Goal: Task Accomplishment & Management: Use online tool/utility

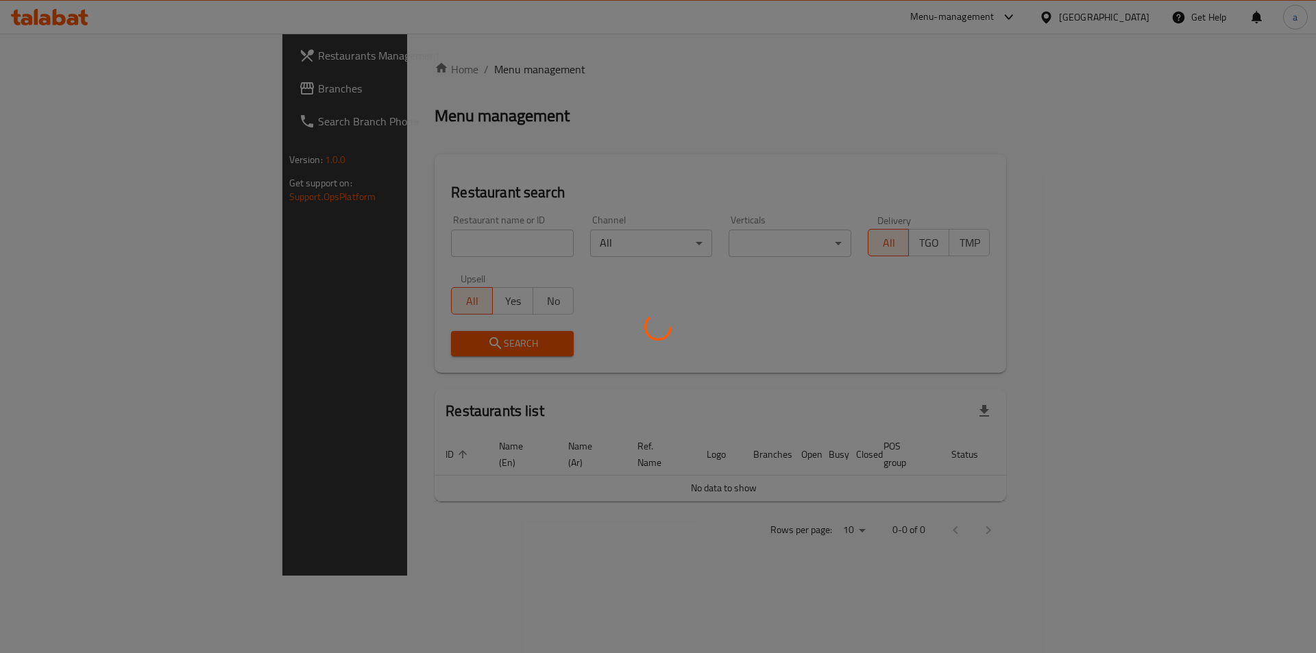
click at [1088, 94] on div at bounding box center [658, 326] width 1316 height 653
click at [1018, 29] on div at bounding box center [658, 326] width 1316 height 653
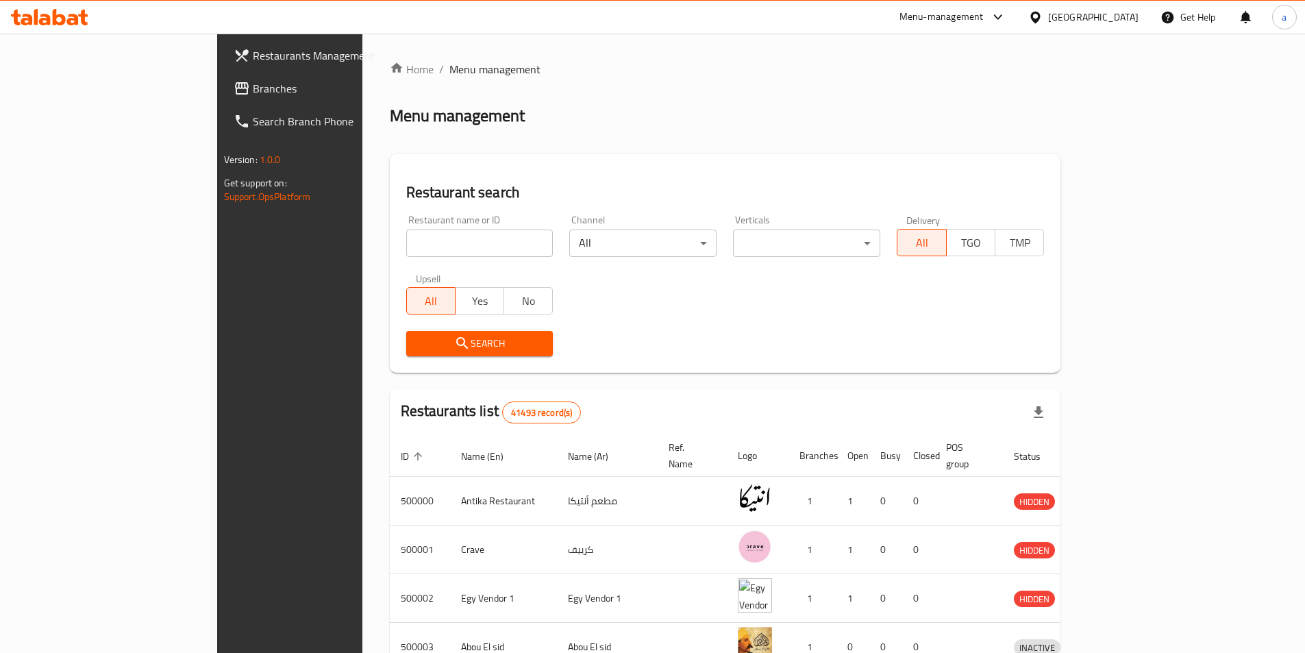
click at [646, 84] on div "Home / Menu management Menu management Restaurant search Restaurant name or ID …" at bounding box center [726, 535] width 672 height 949
click at [253, 88] on span "Branches" at bounding box center [338, 88] width 171 height 16
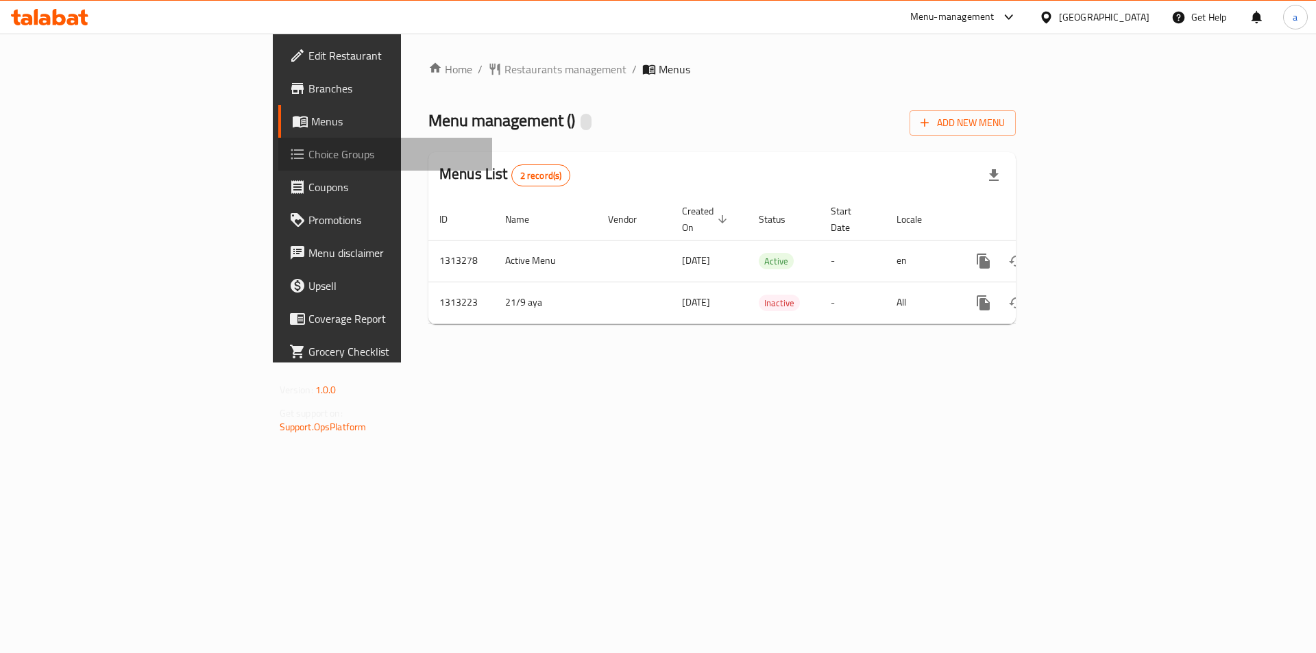
click at [308, 158] on span "Choice Groups" at bounding box center [394, 154] width 173 height 16
